Goal: Task Accomplishment & Management: Manage account settings

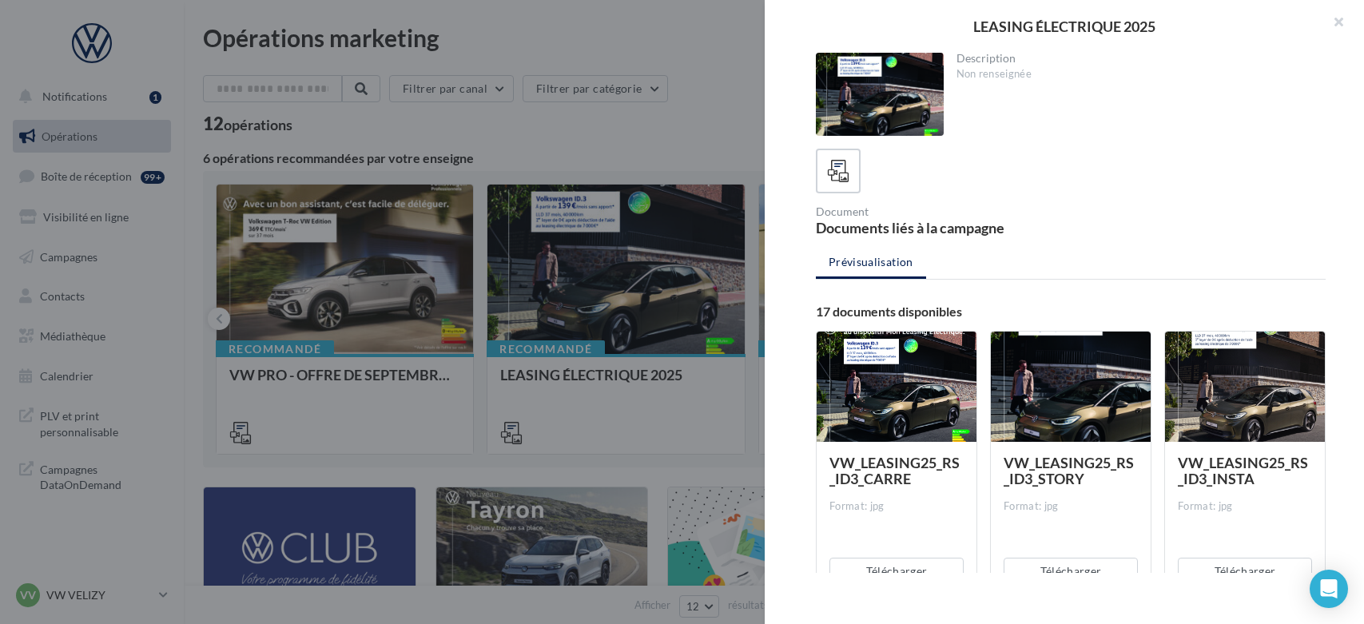
scroll to position [152, 0]
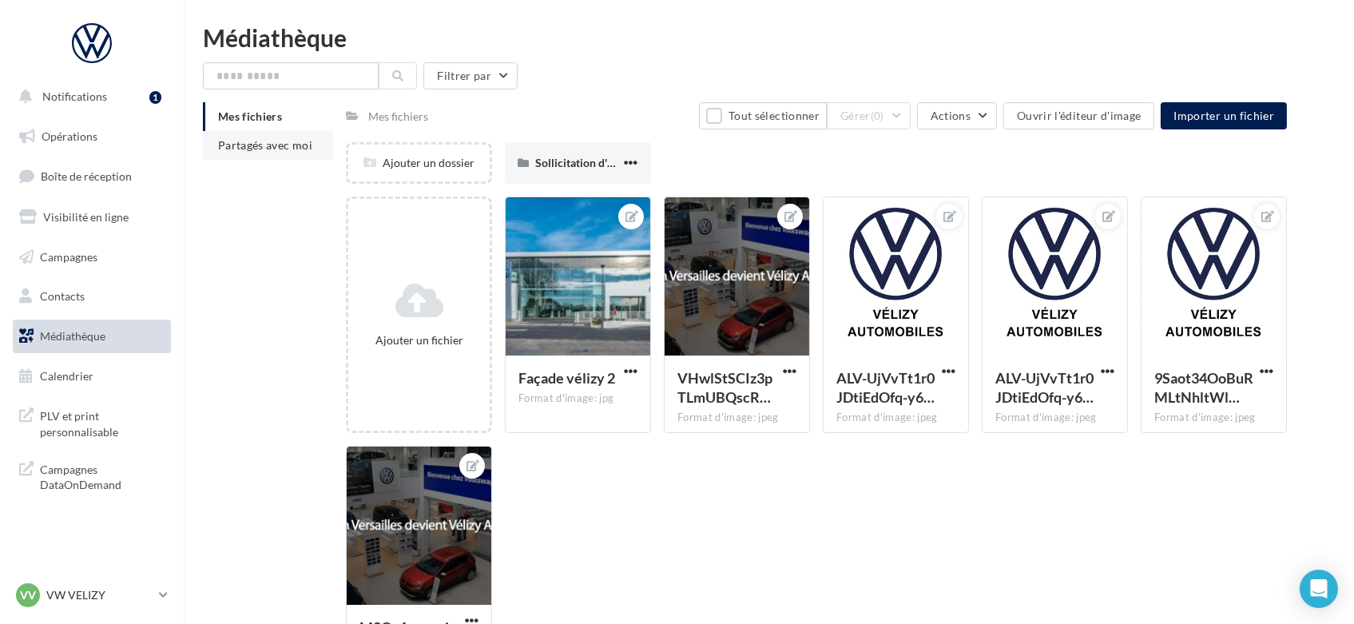
click at [269, 153] on li "Partagés avec moi" at bounding box center [268, 145] width 130 height 29
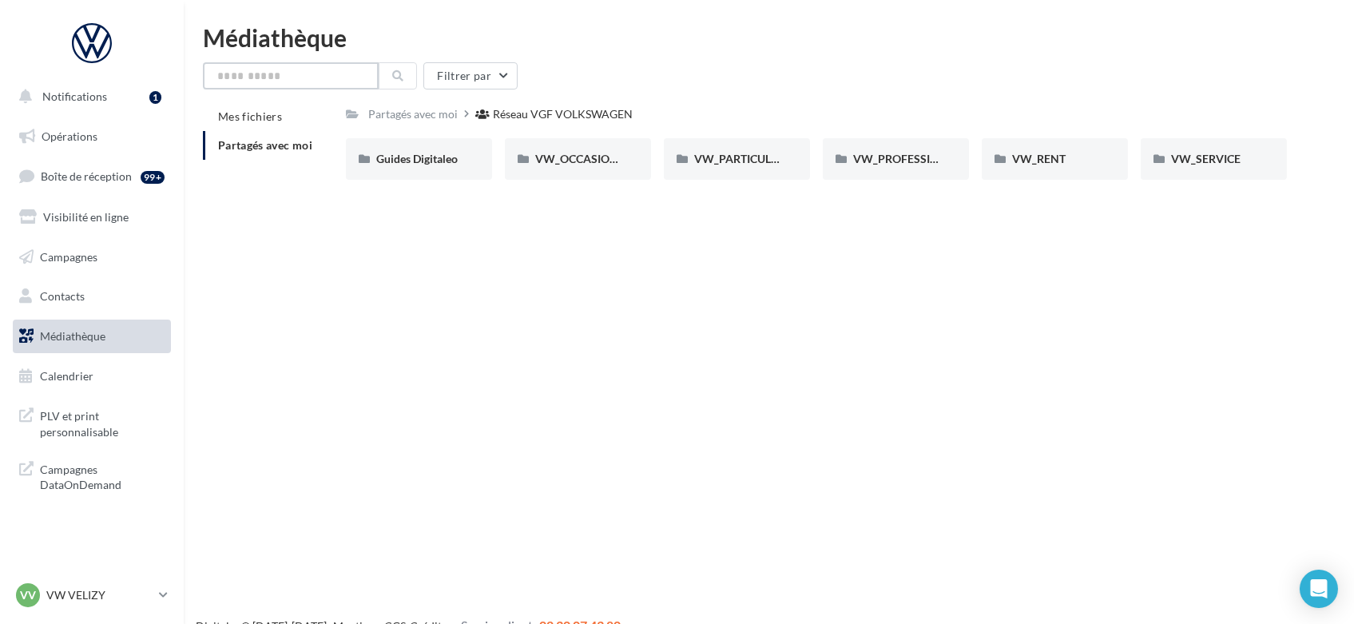
click at [286, 75] on input "text" at bounding box center [291, 75] width 176 height 27
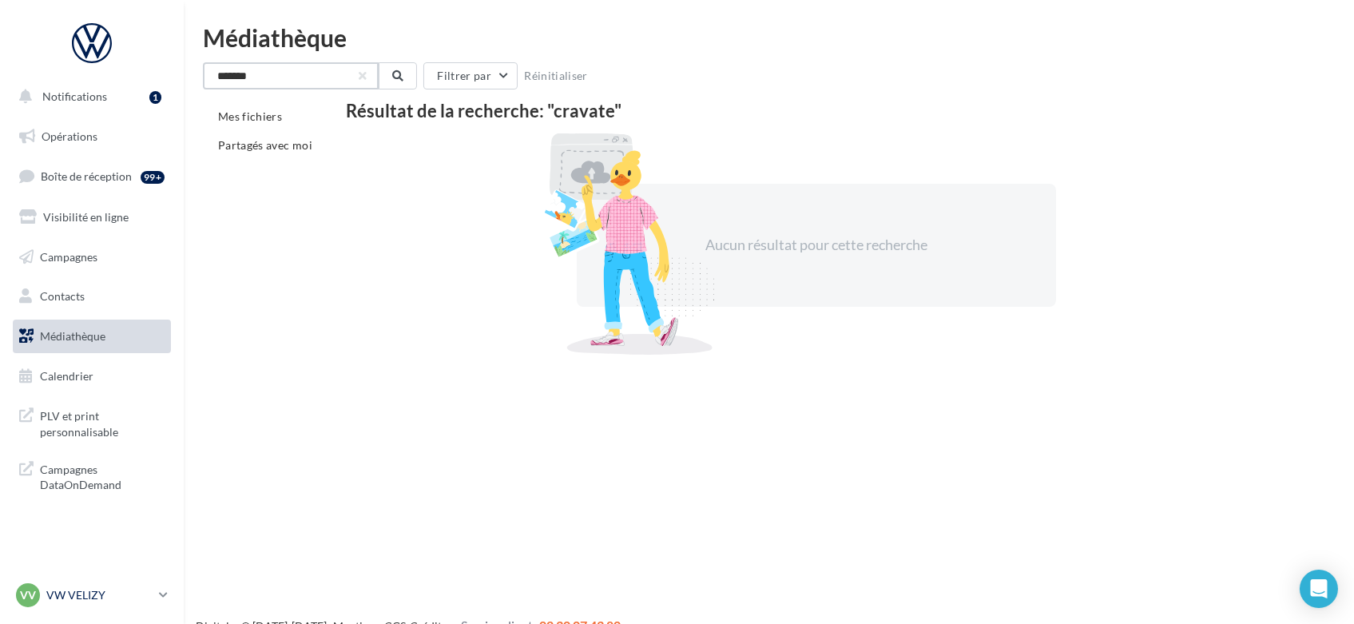
type input "*******"
click at [163, 590] on icon at bounding box center [163, 595] width 9 height 14
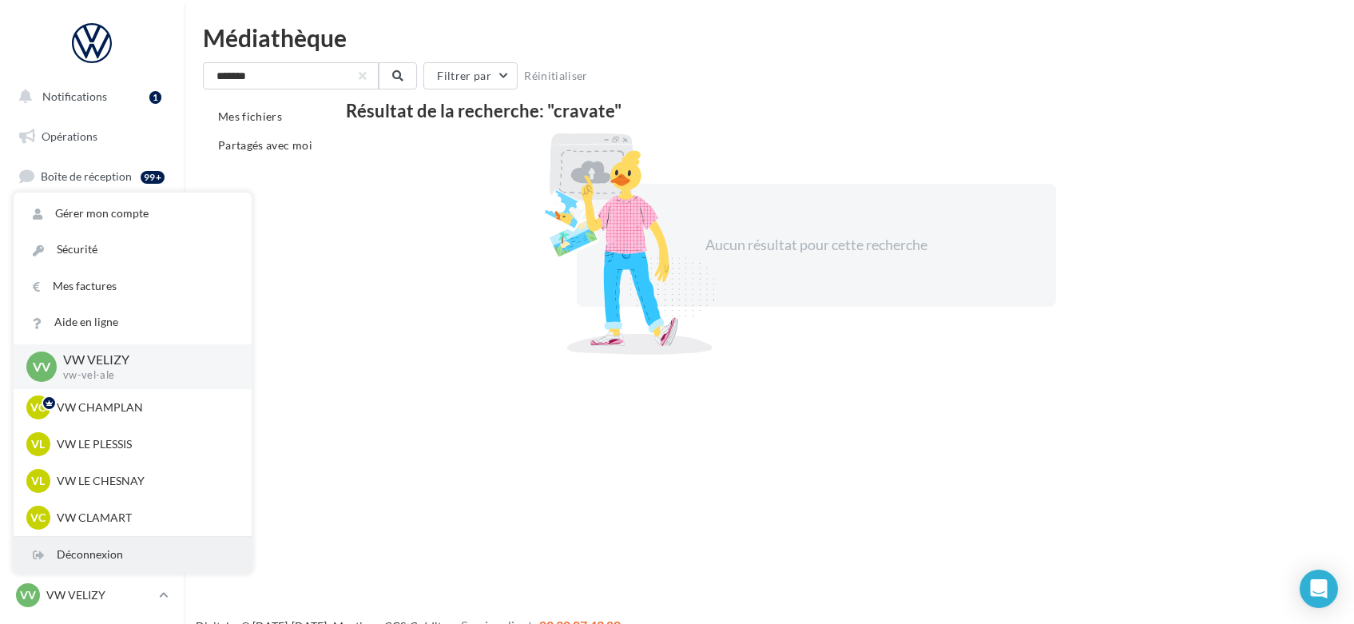
click at [121, 552] on div "Déconnexion" at bounding box center [133, 555] width 238 height 36
